Goal: Task Accomplishment & Management: Manage account settings

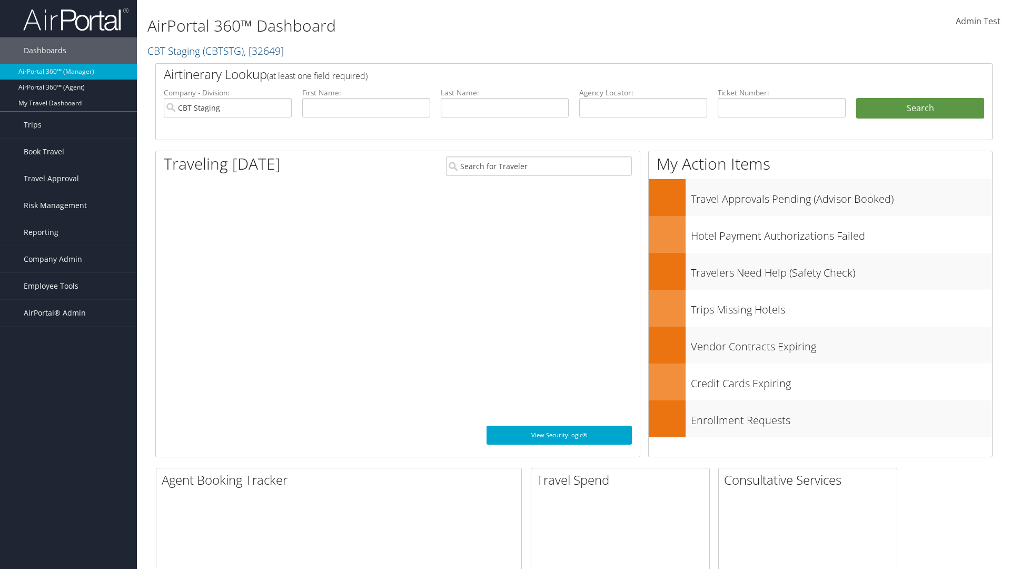
click at [68, 259] on span "Company Admin" at bounding box center [53, 259] width 58 height 26
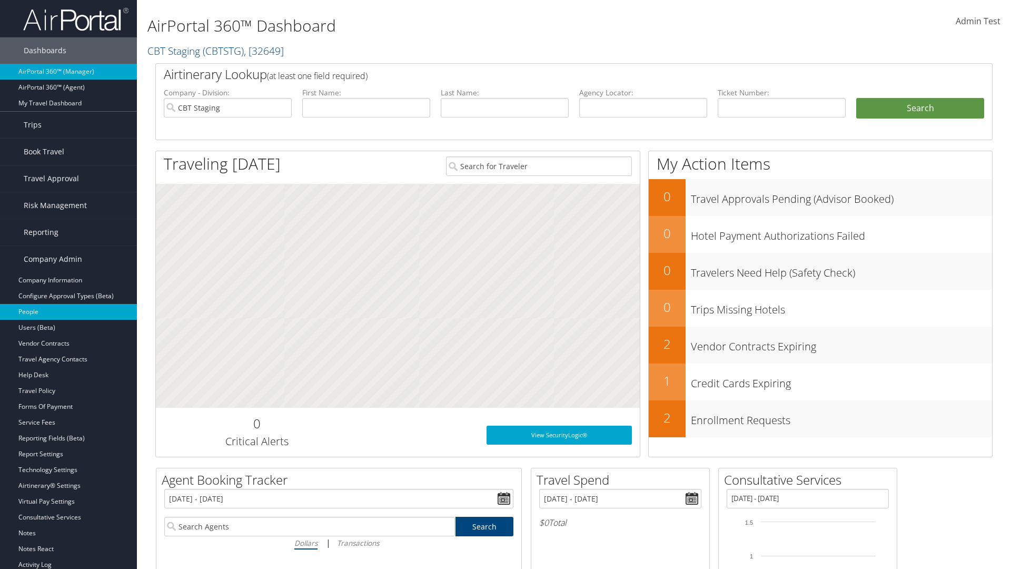
click at [68, 312] on link "People" at bounding box center [68, 312] width 137 height 16
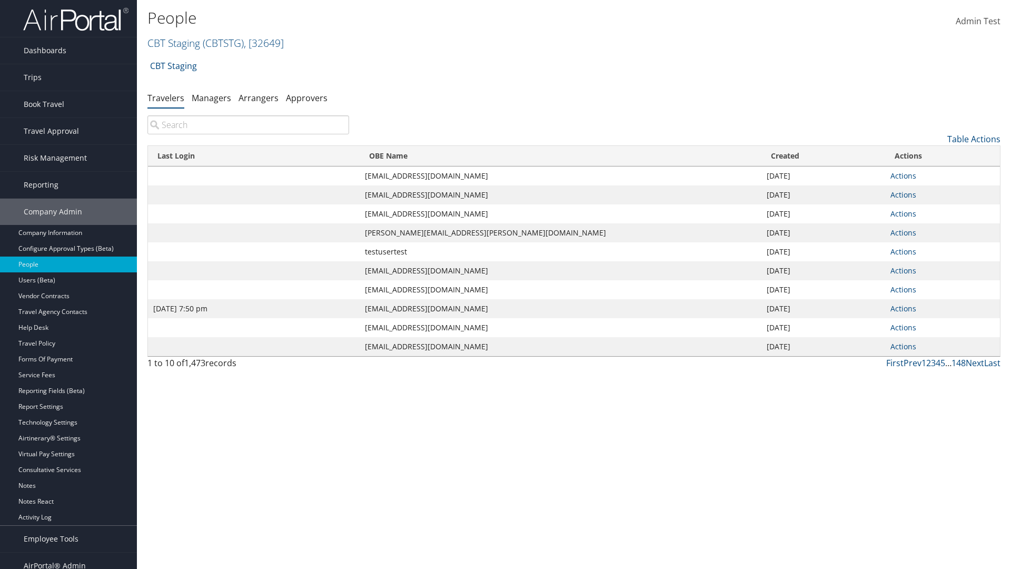
click at [248, 125] on input "search" at bounding box center [248, 124] width 202 height 19
type input "[DATE] 7:50 pm"
